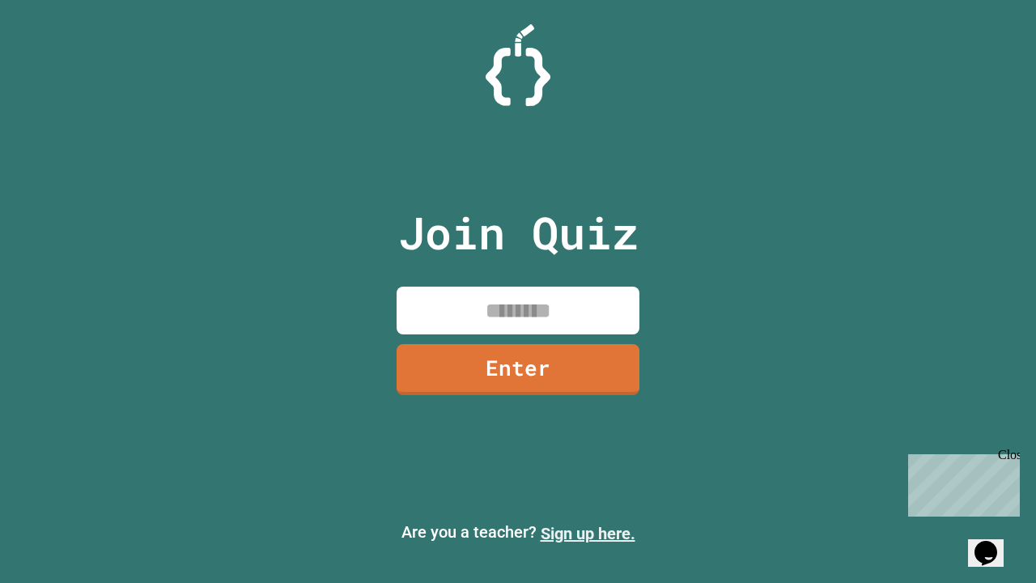
click at [587, 533] on link "Sign up here." at bounding box center [587, 532] width 95 height 19
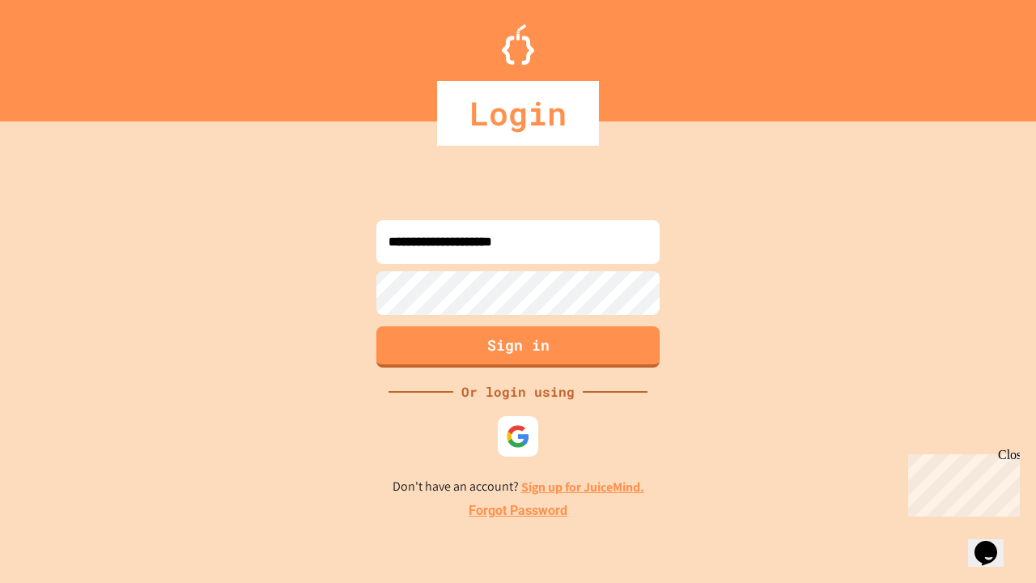
type input "**********"
